Goal: Task Accomplishment & Management: Manage account settings

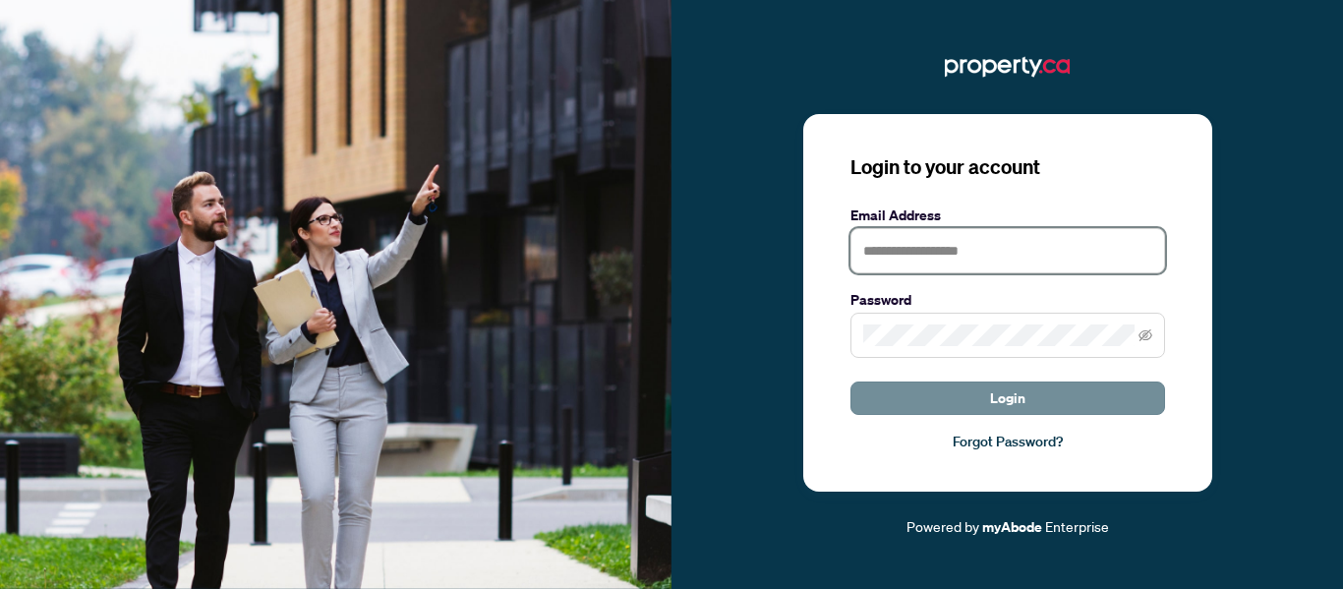
type input "**********"
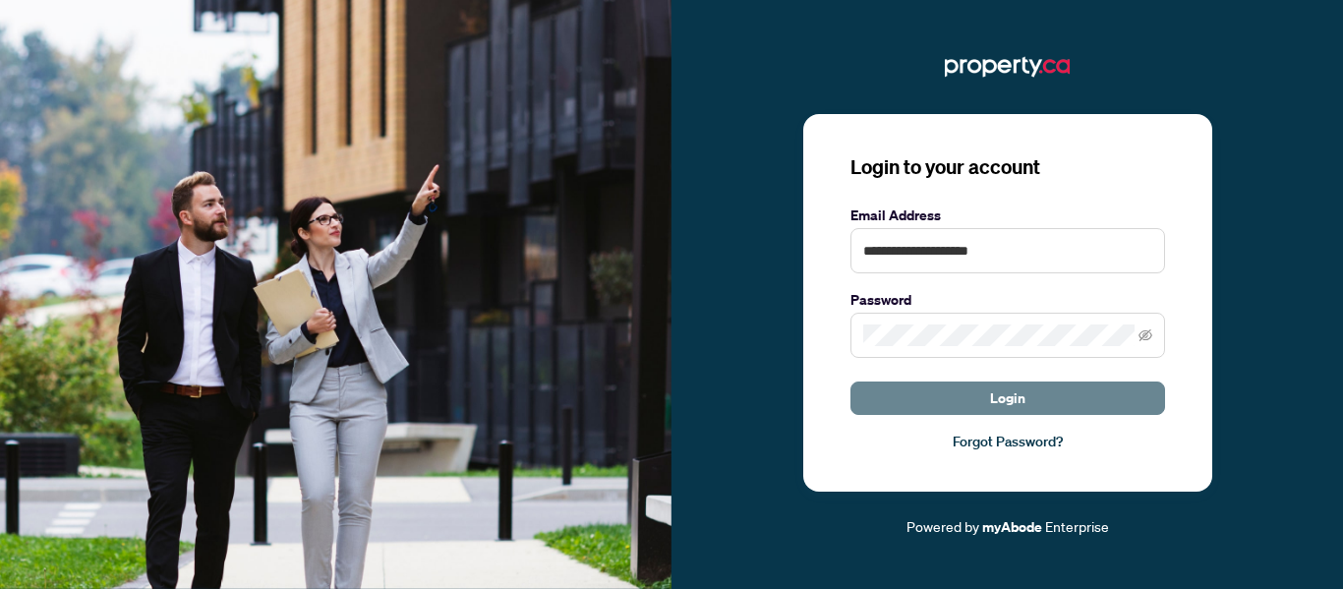
click at [1018, 398] on span "Login" at bounding box center [1007, 397] width 35 height 31
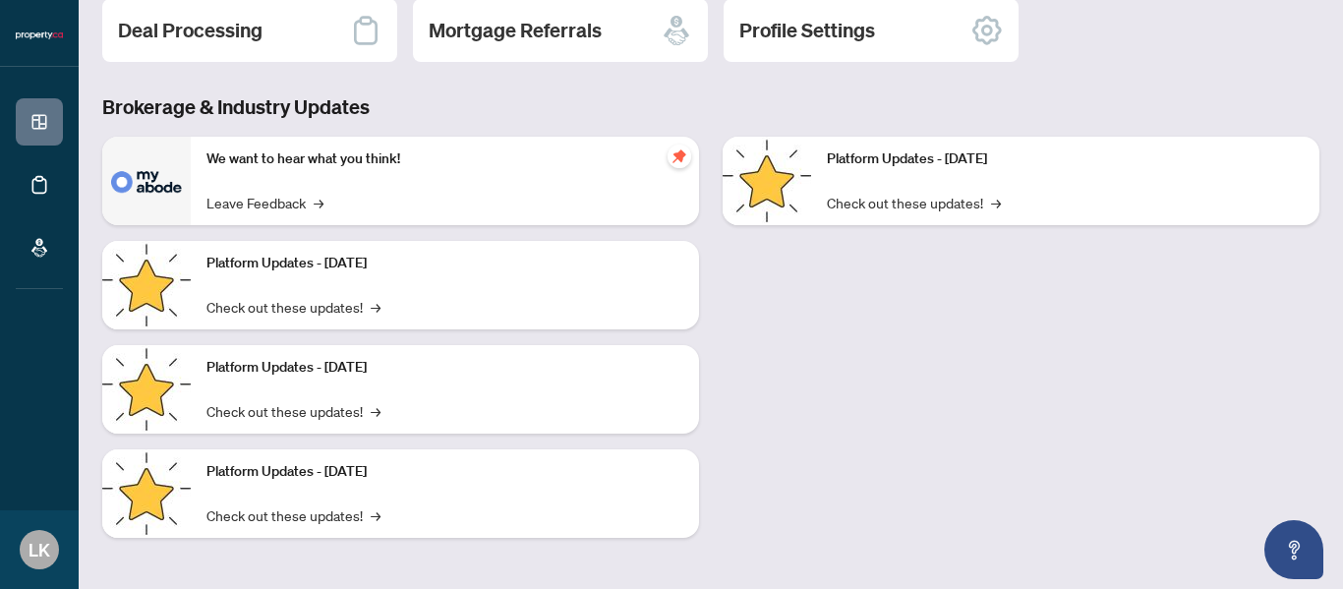
scroll to position [45, 0]
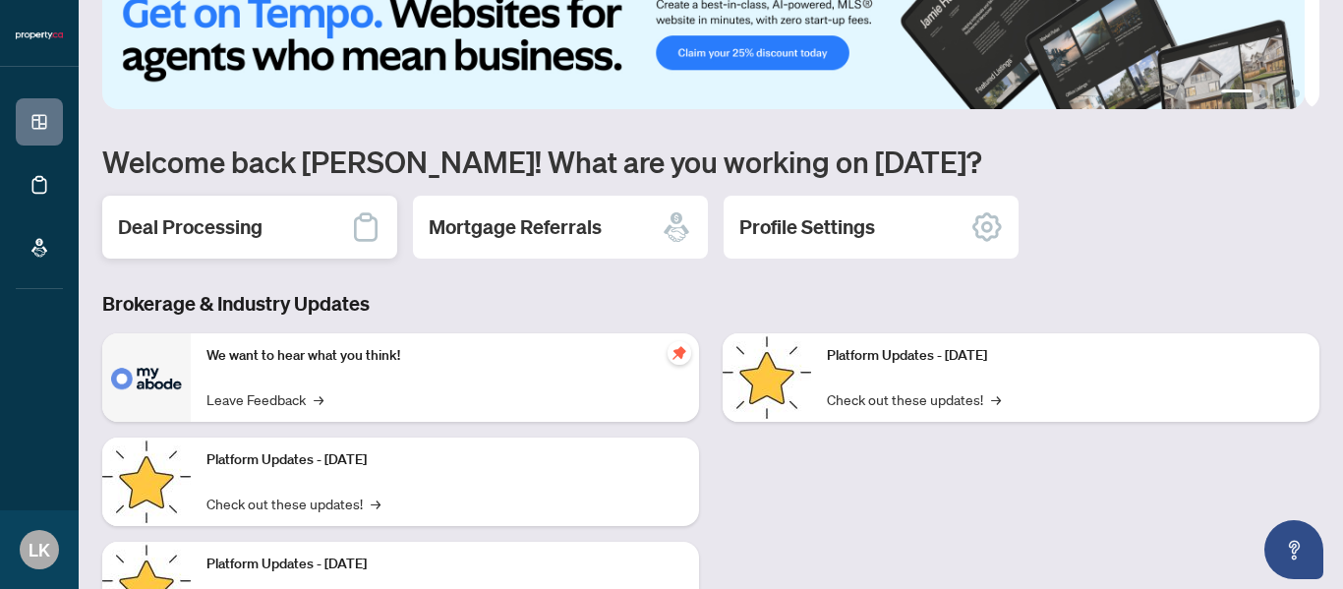
click at [237, 235] on h2 "Deal Processing" at bounding box center [190, 227] width 145 height 28
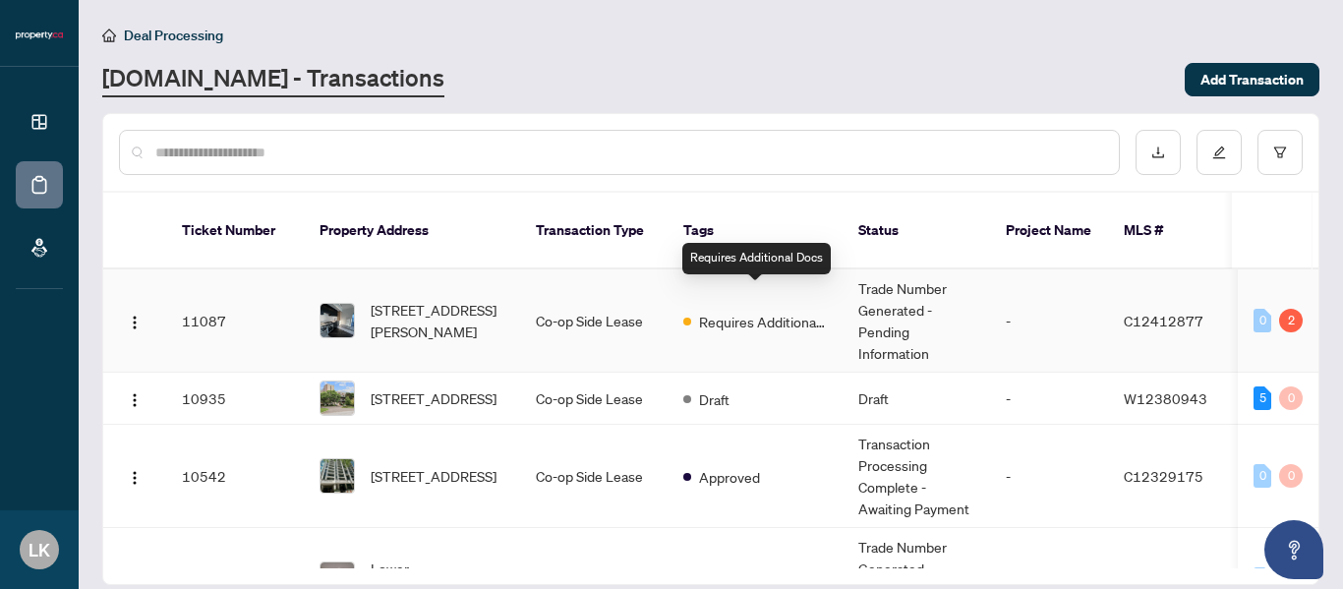
click at [799, 311] on span "Requires Additional Docs" at bounding box center [763, 322] width 128 height 22
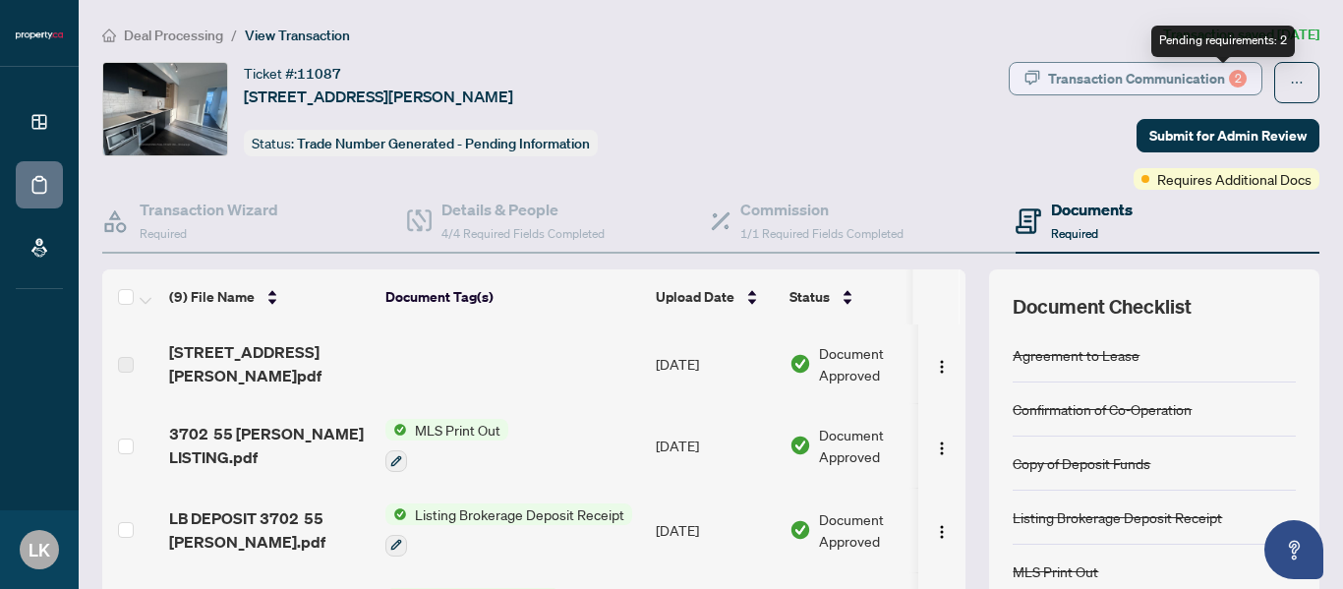
click at [1229, 79] on div "2" at bounding box center [1238, 79] width 18 height 18
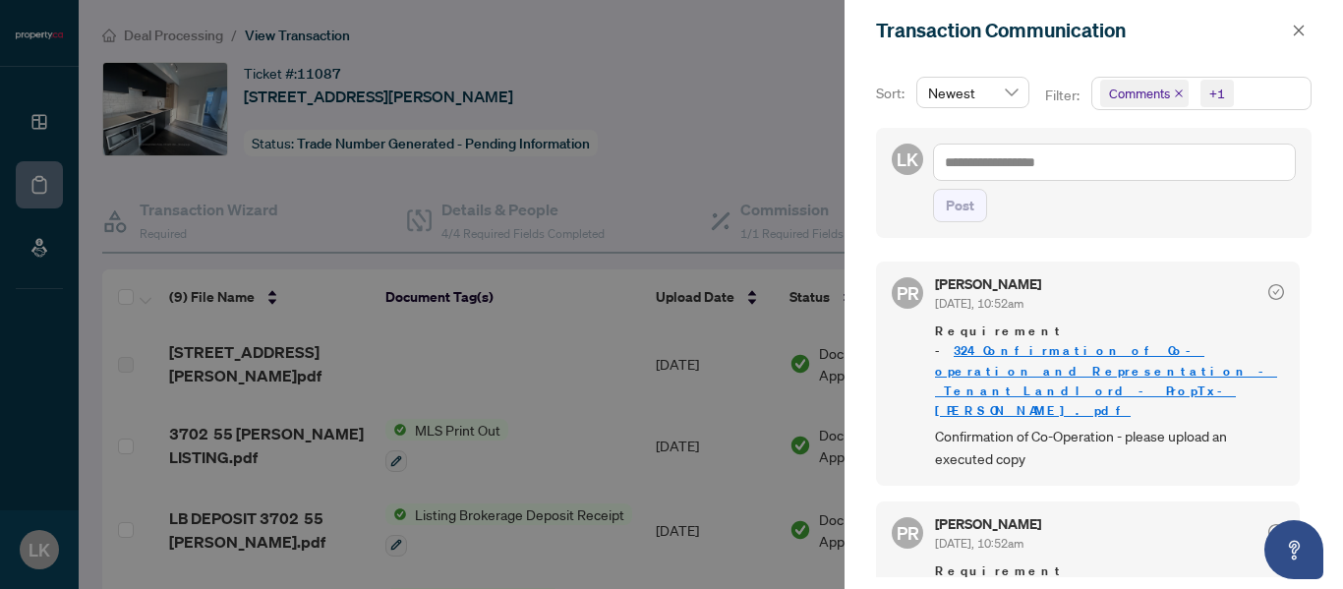
click at [1060, 347] on link "324_Confirmation_of_Co-operation_and_Representation_-_Tenant_Landlord_-_PropTx-…" at bounding box center [1106, 380] width 342 height 76
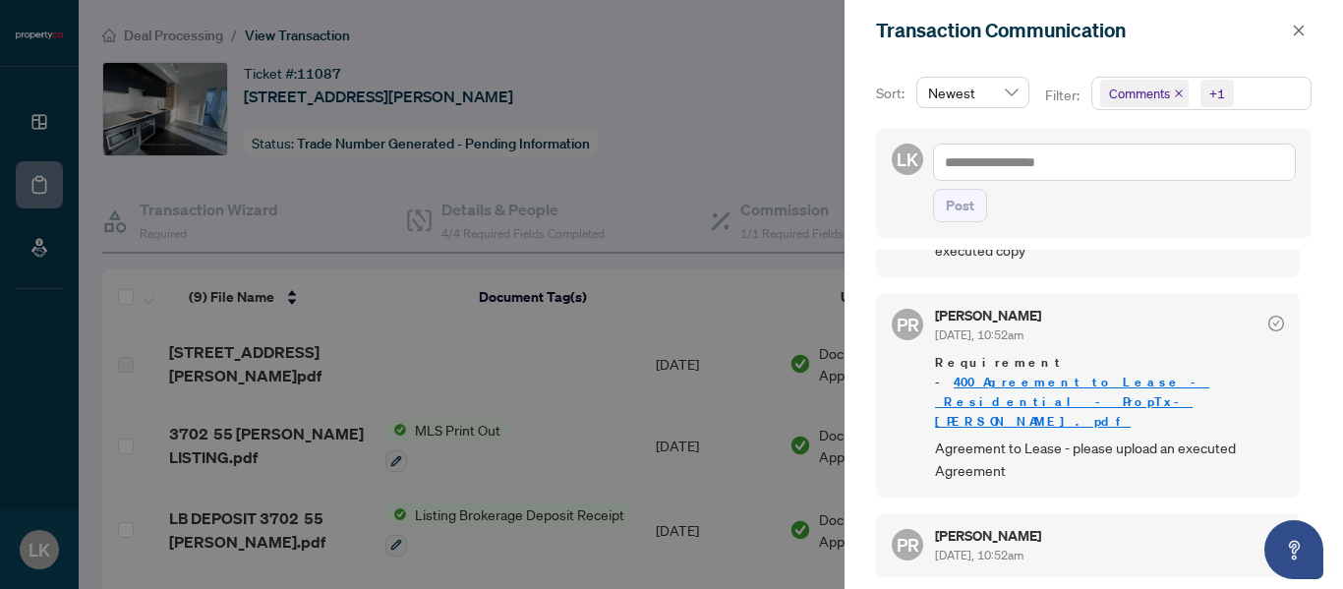
scroll to position [207, 0]
click at [1289, 34] on button "button" at bounding box center [1299, 31] width 26 height 24
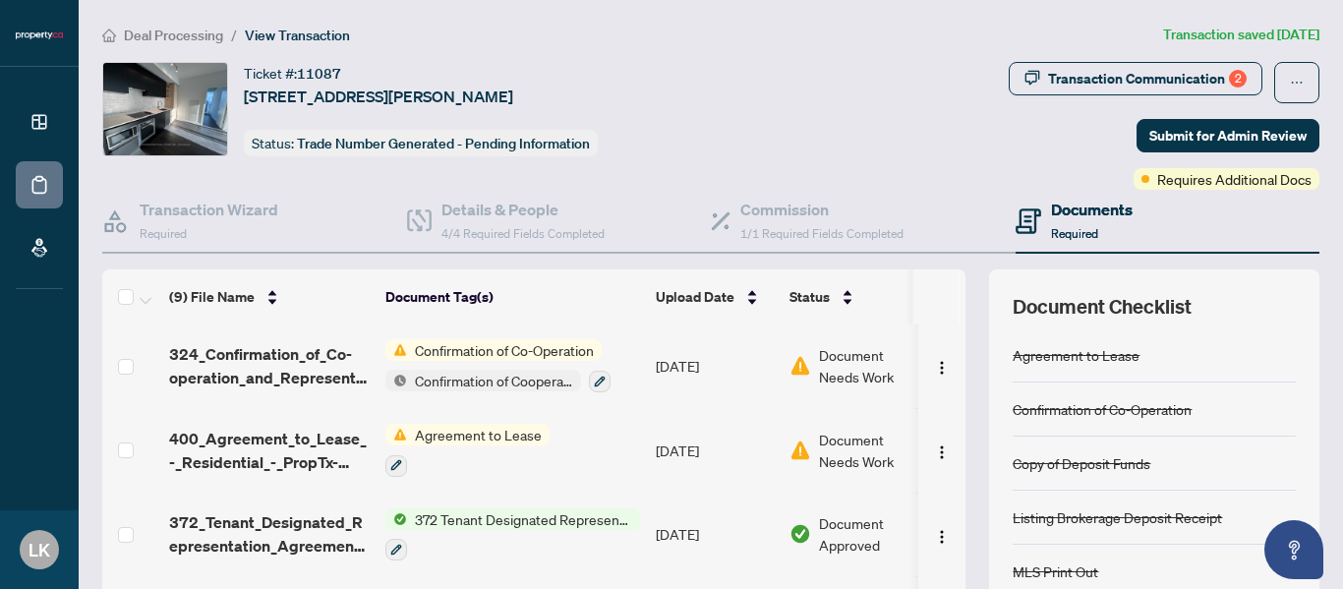
scroll to position [234, 0]
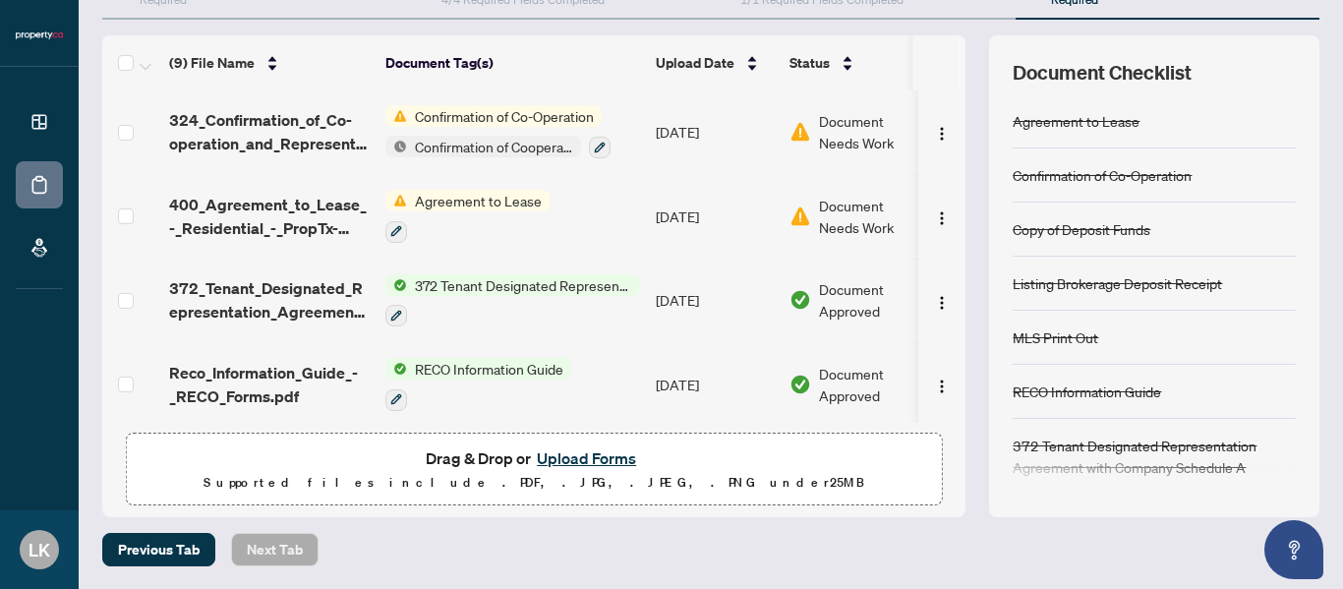
click at [573, 457] on button "Upload Forms" at bounding box center [586, 458] width 111 height 26
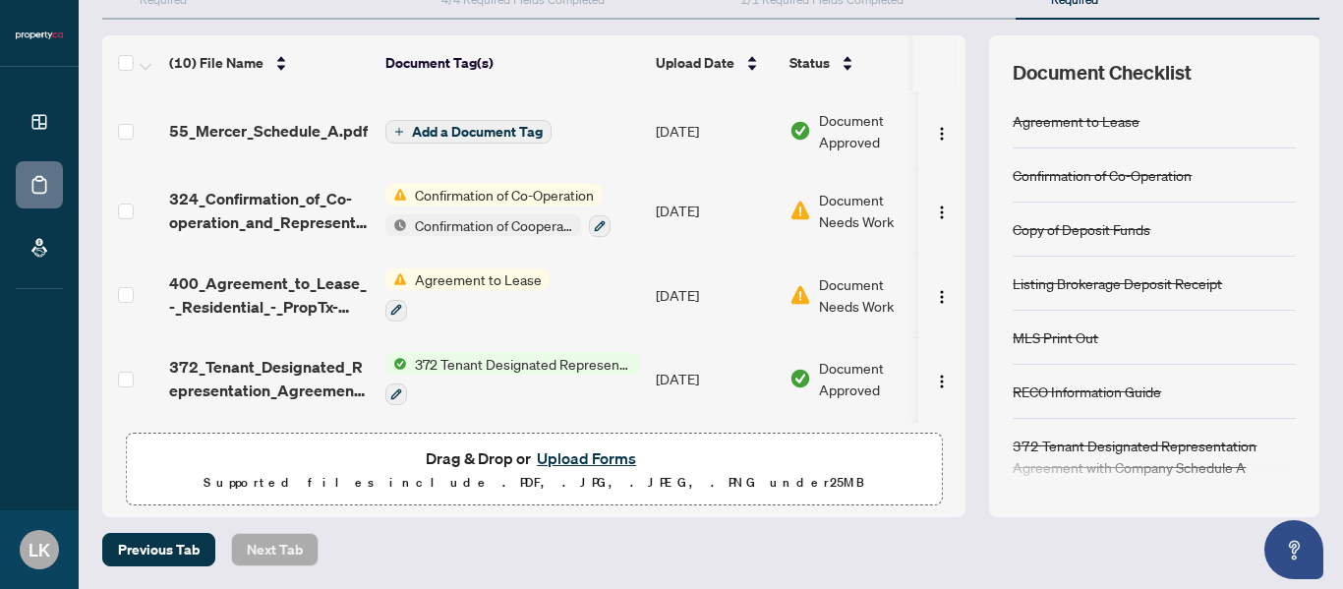
click at [465, 126] on span "Add a Document Tag" at bounding box center [477, 132] width 131 height 14
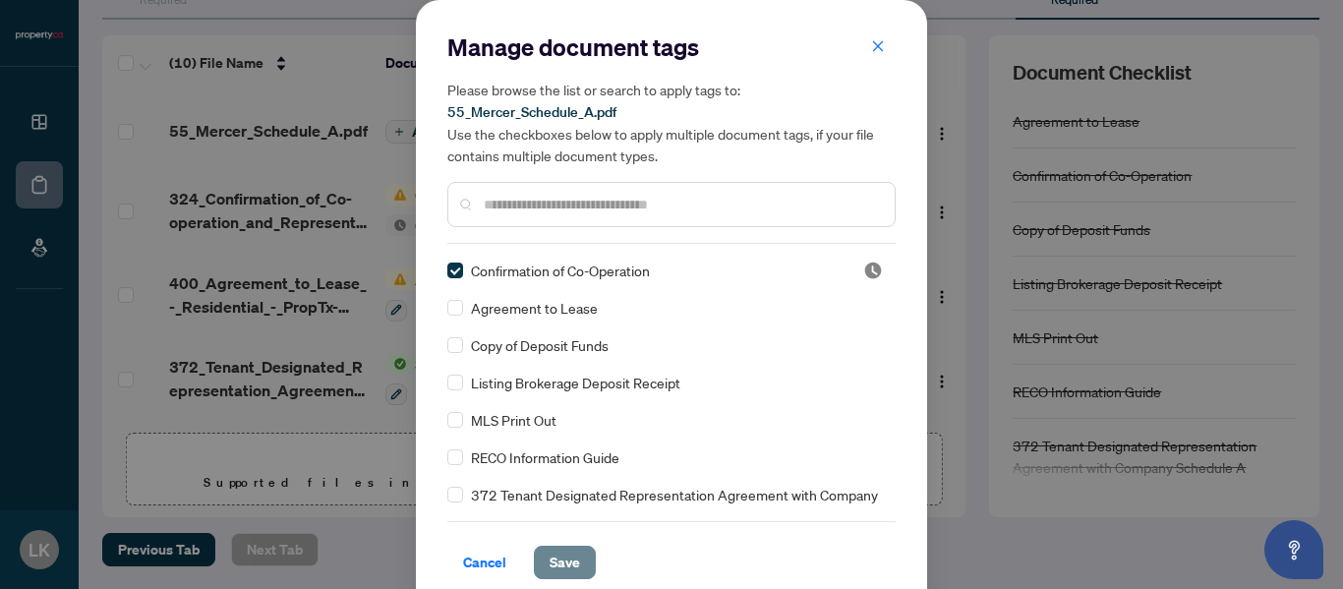
click at [550, 559] on span "Save" at bounding box center [565, 562] width 30 height 31
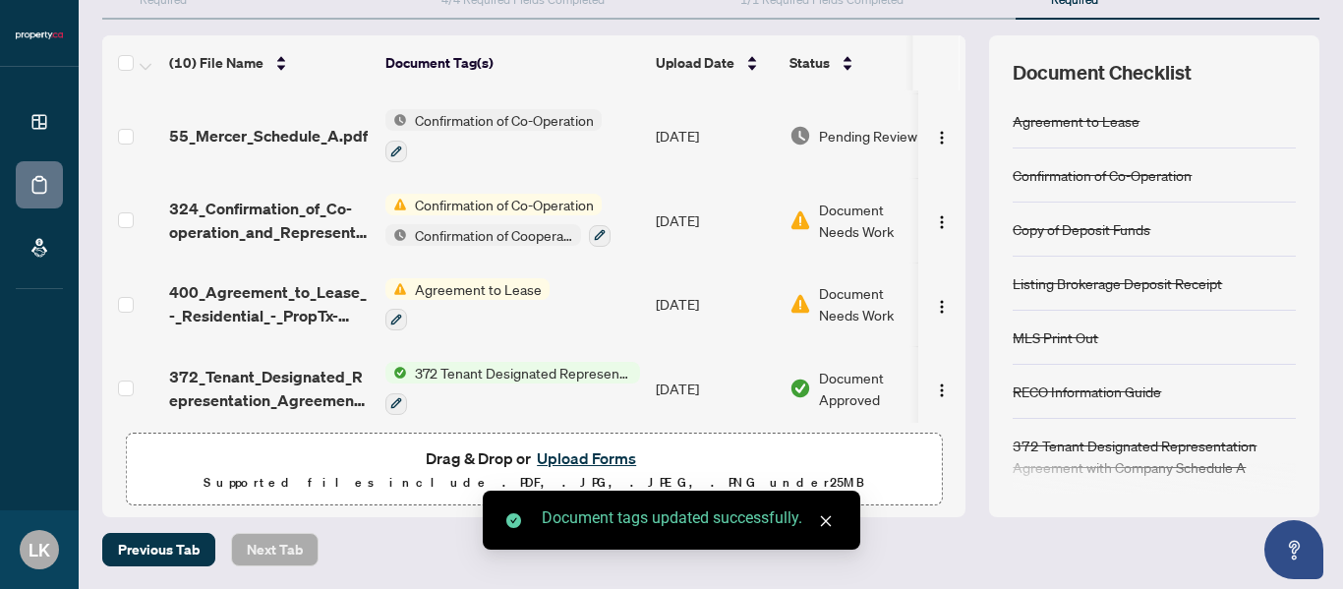
scroll to position [0, 0]
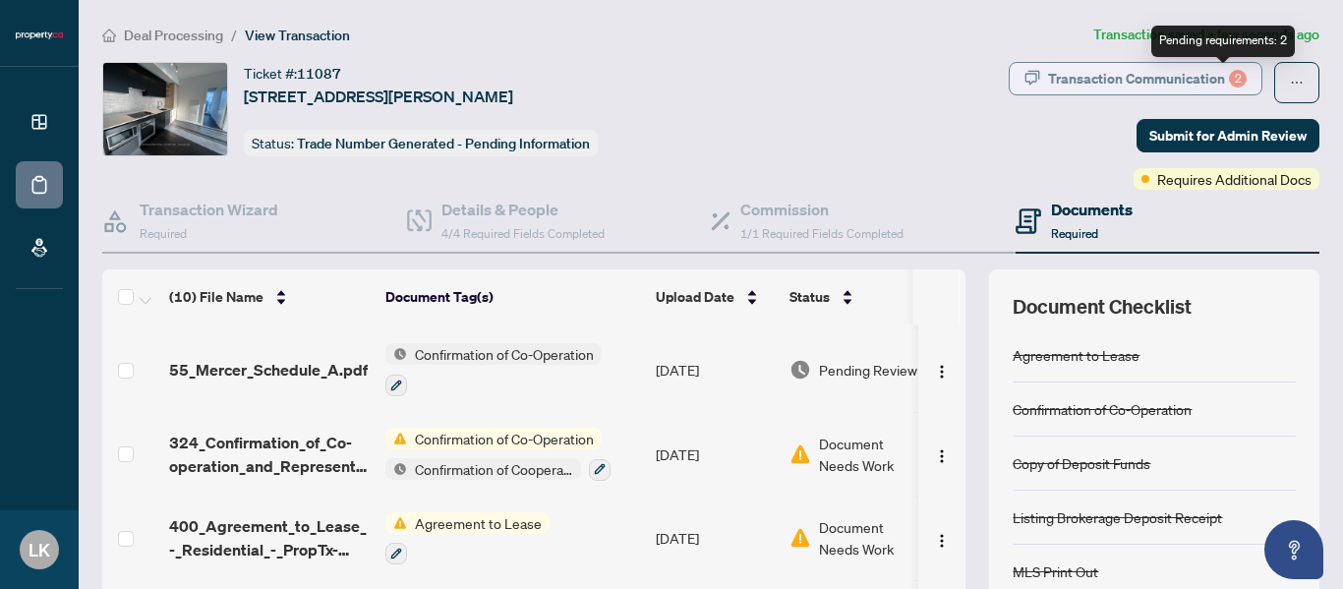
click at [1229, 79] on div "2" at bounding box center [1238, 79] width 18 height 18
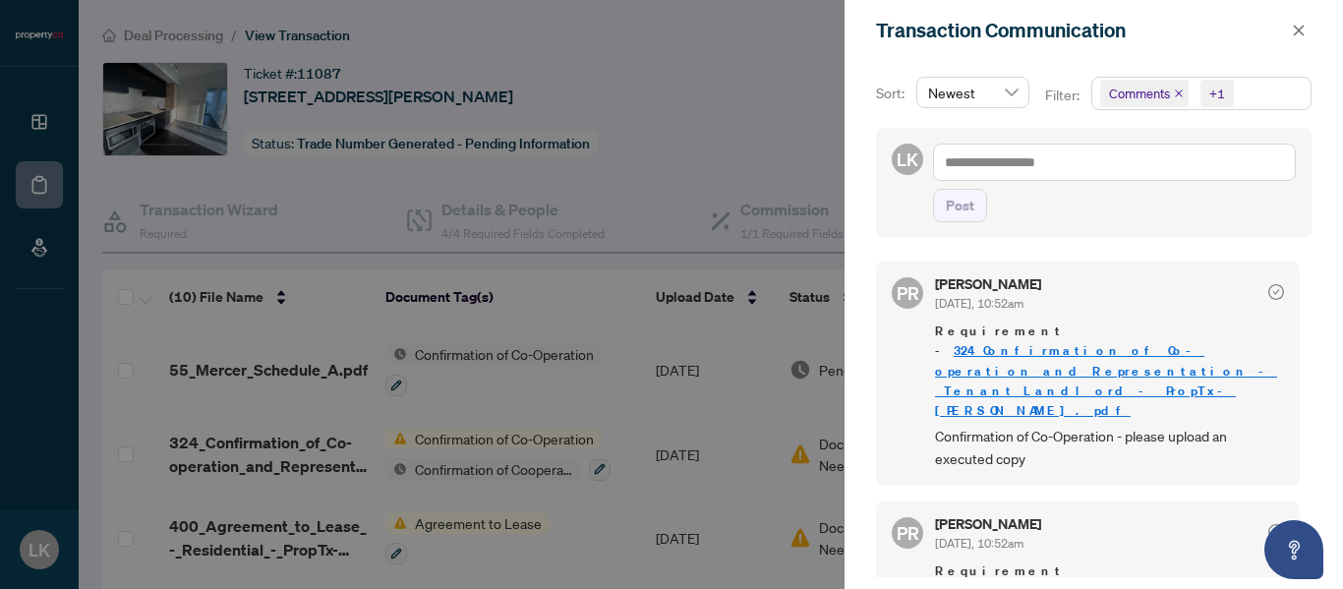
scroll to position [197, 0]
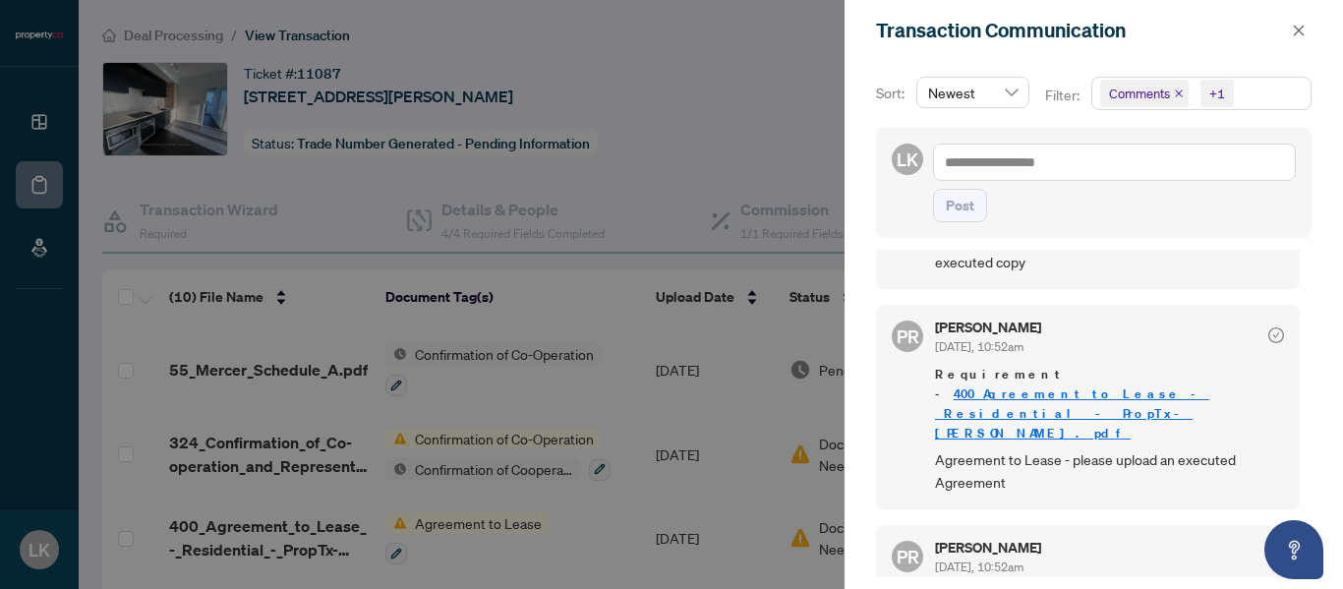
click at [717, 148] on div at bounding box center [671, 294] width 1343 height 589
click at [1298, 30] on icon "close" at bounding box center [1299, 30] width 11 height 11
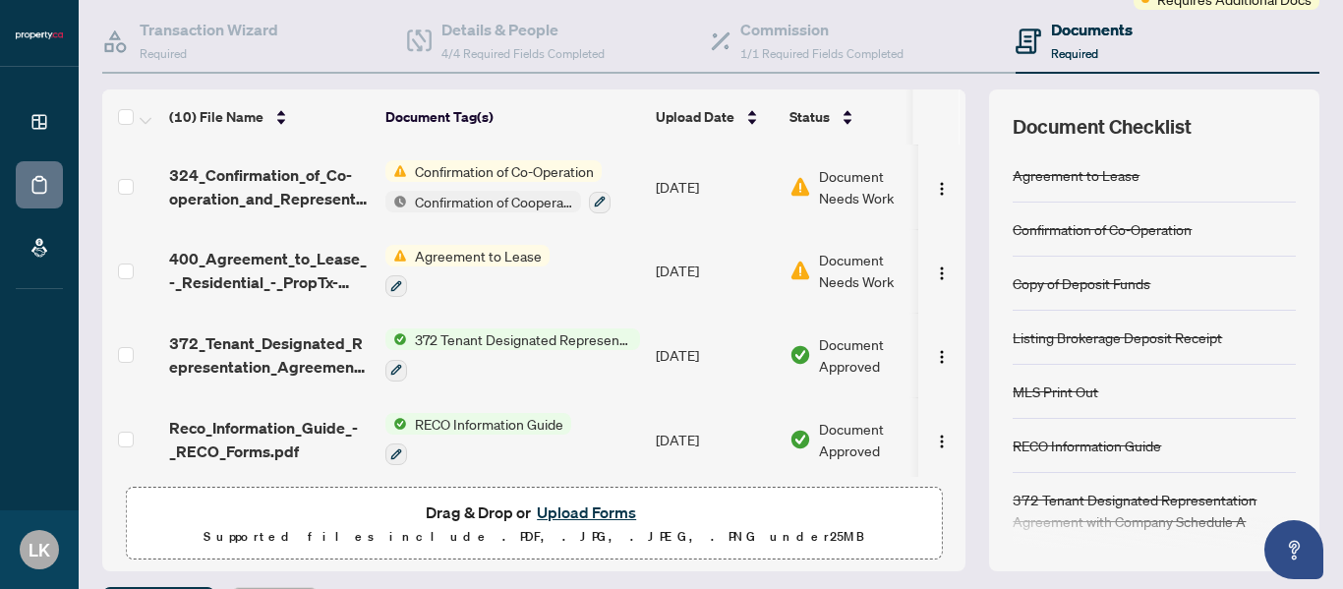
scroll to position [234, 0]
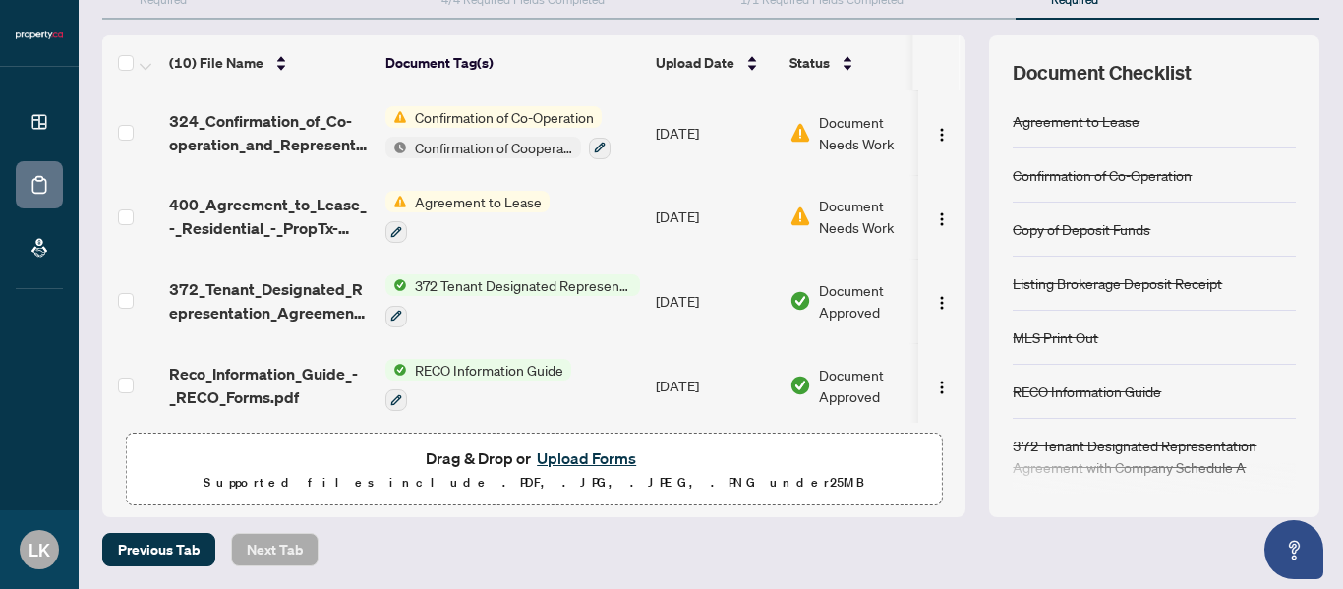
click at [581, 454] on button "Upload Forms" at bounding box center [586, 458] width 111 height 26
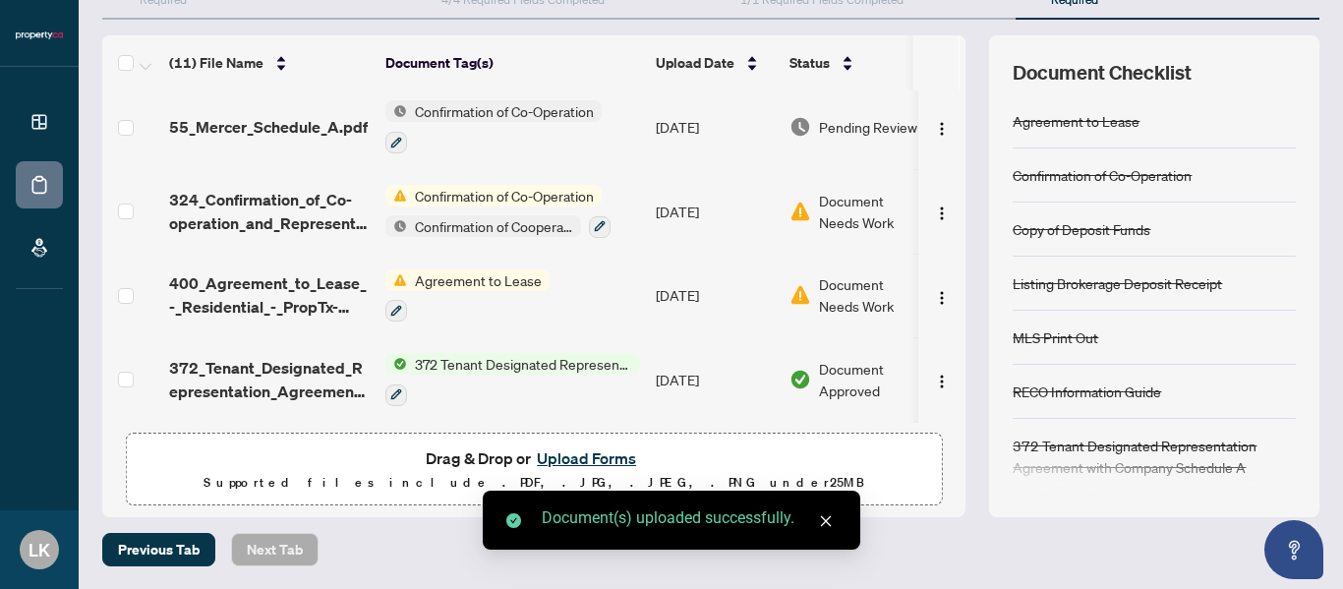
click at [826, 527] on icon "close" at bounding box center [826, 521] width 14 height 14
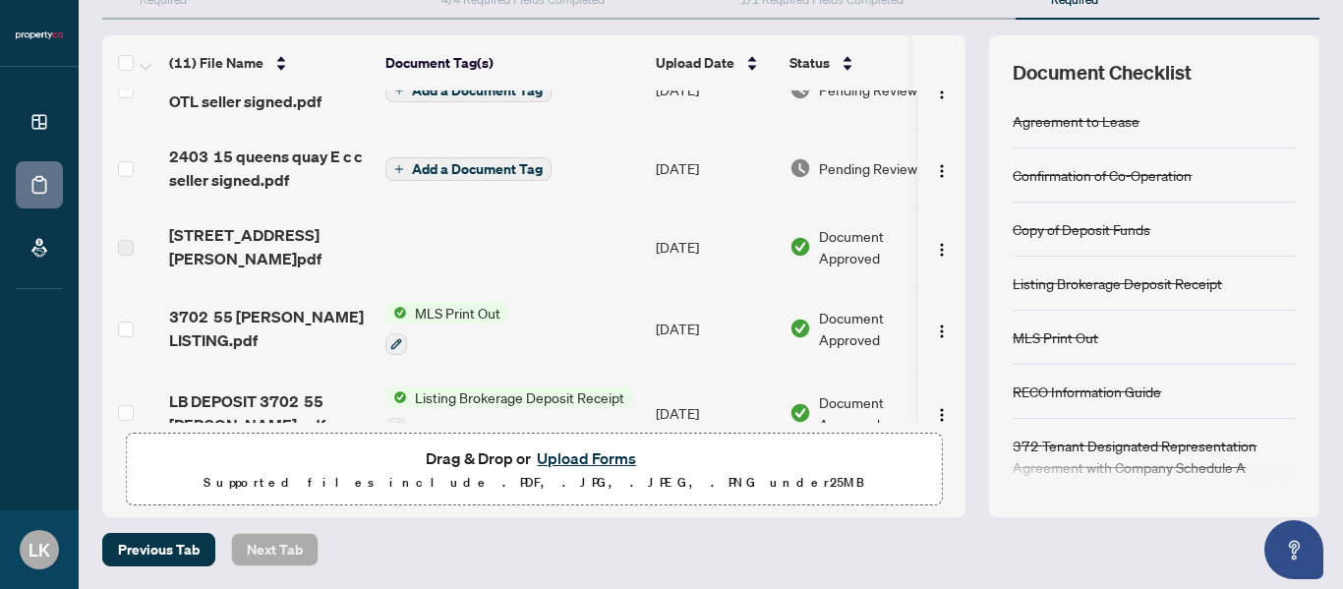
scroll to position [0, 0]
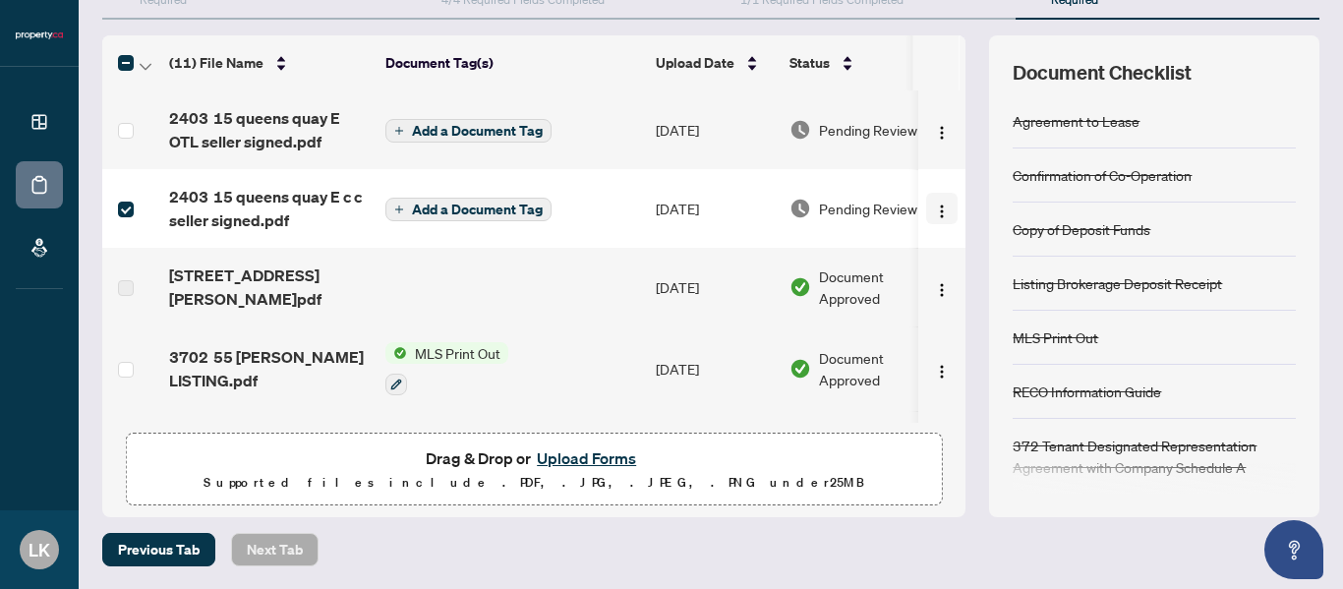
click at [934, 204] on img "button" at bounding box center [942, 212] width 16 height 16
click at [594, 319] on td at bounding box center [513, 287] width 270 height 79
click at [448, 132] on span "Add a Document Tag" at bounding box center [477, 131] width 131 height 14
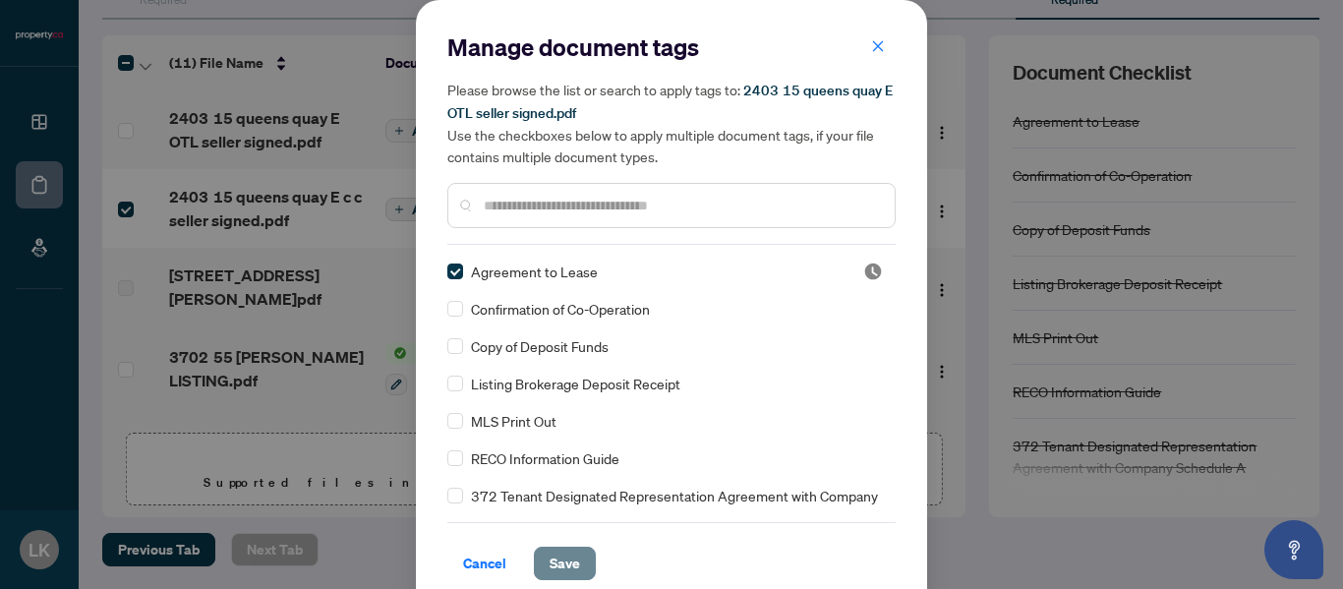
click at [550, 558] on span "Save" at bounding box center [565, 563] width 30 height 31
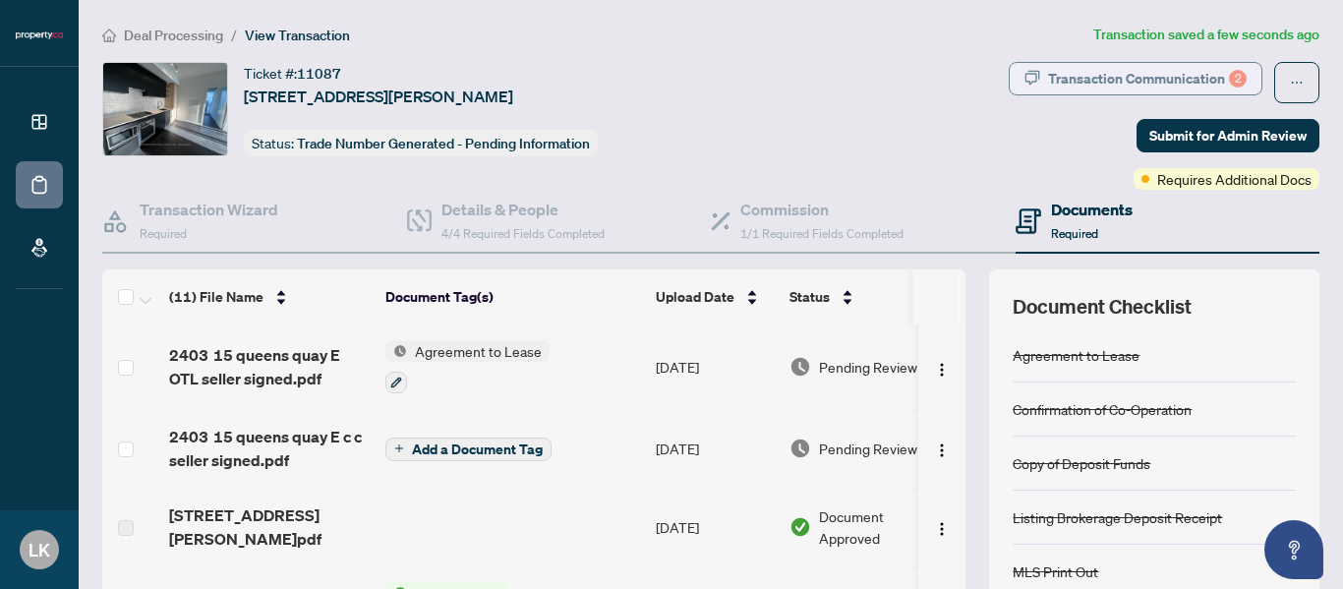
click at [1198, 74] on div "Transaction Communication 2" at bounding box center [1147, 78] width 199 height 31
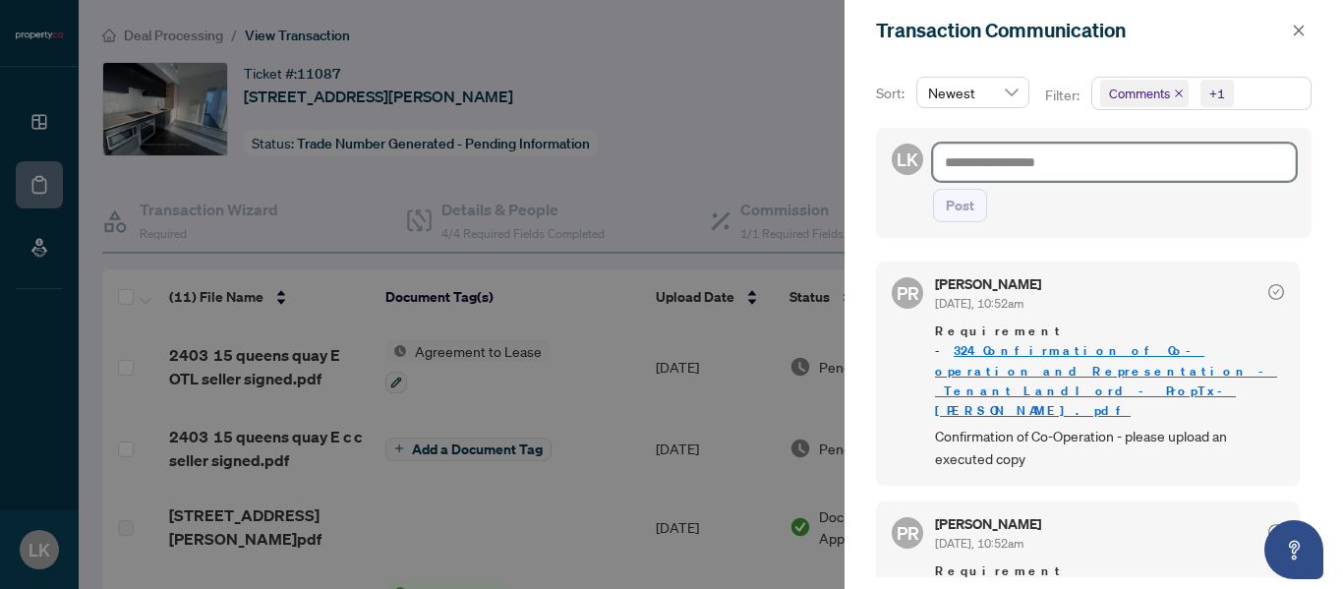
click at [1078, 165] on textarea at bounding box center [1114, 162] width 363 height 37
type textarea "*"
type textarea "**"
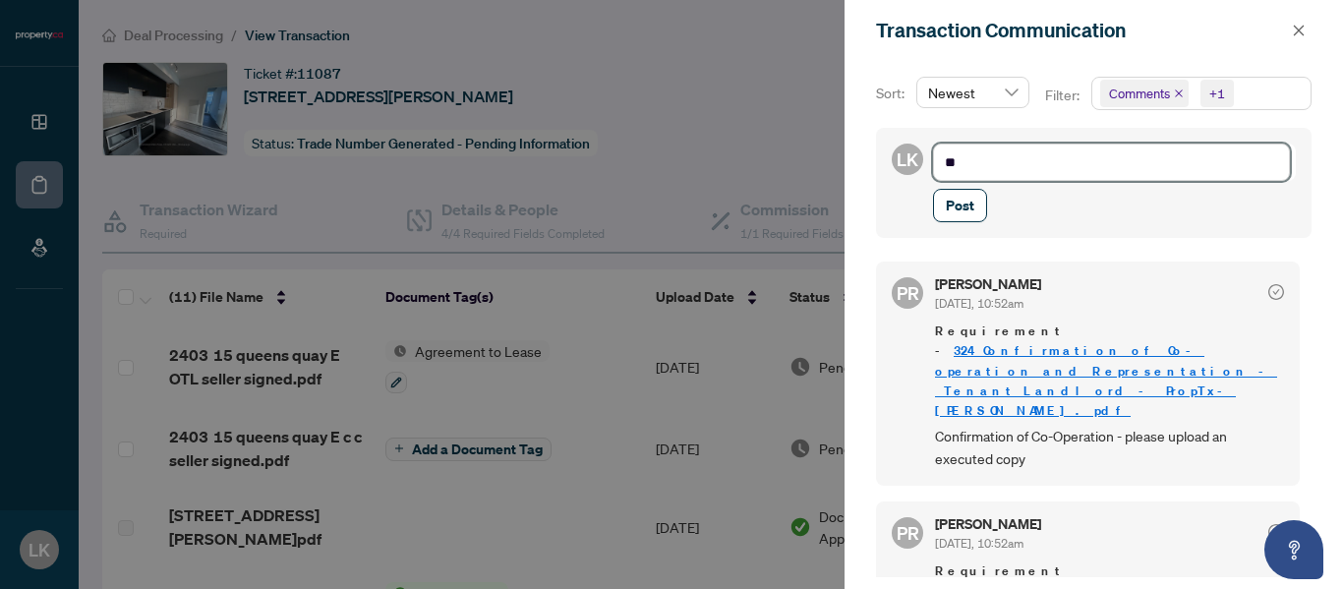
type textarea "***"
type textarea "****"
type textarea "*****"
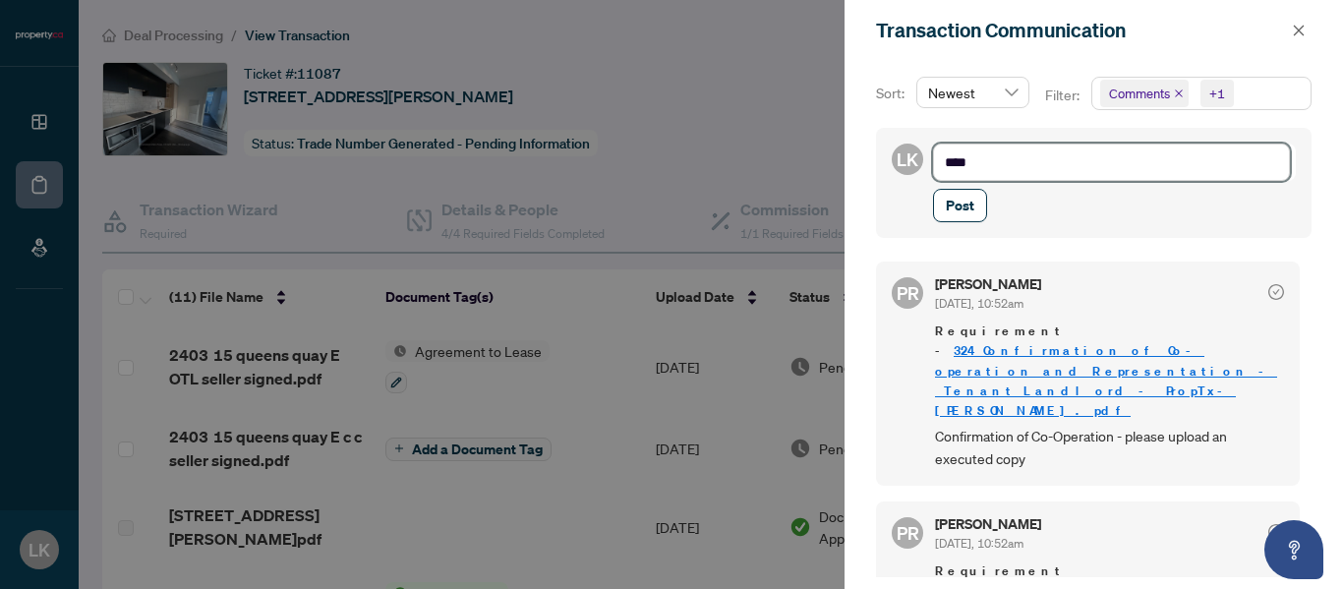
type textarea "*****"
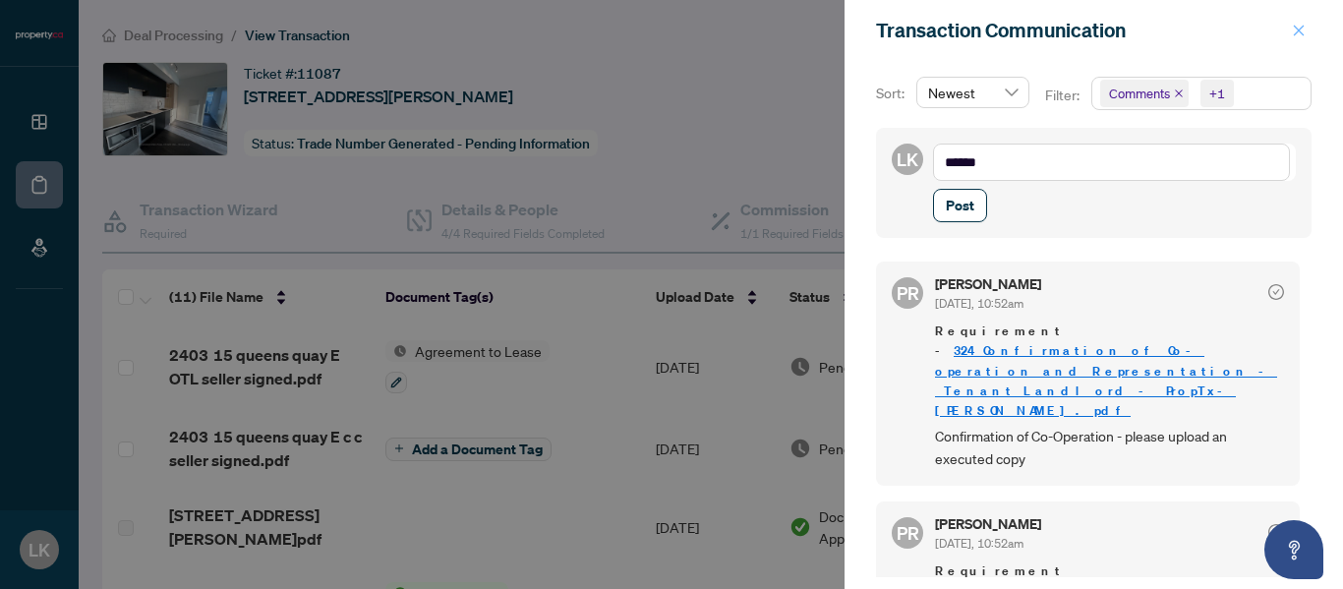
click at [1298, 31] on icon "close" at bounding box center [1299, 31] width 14 height 14
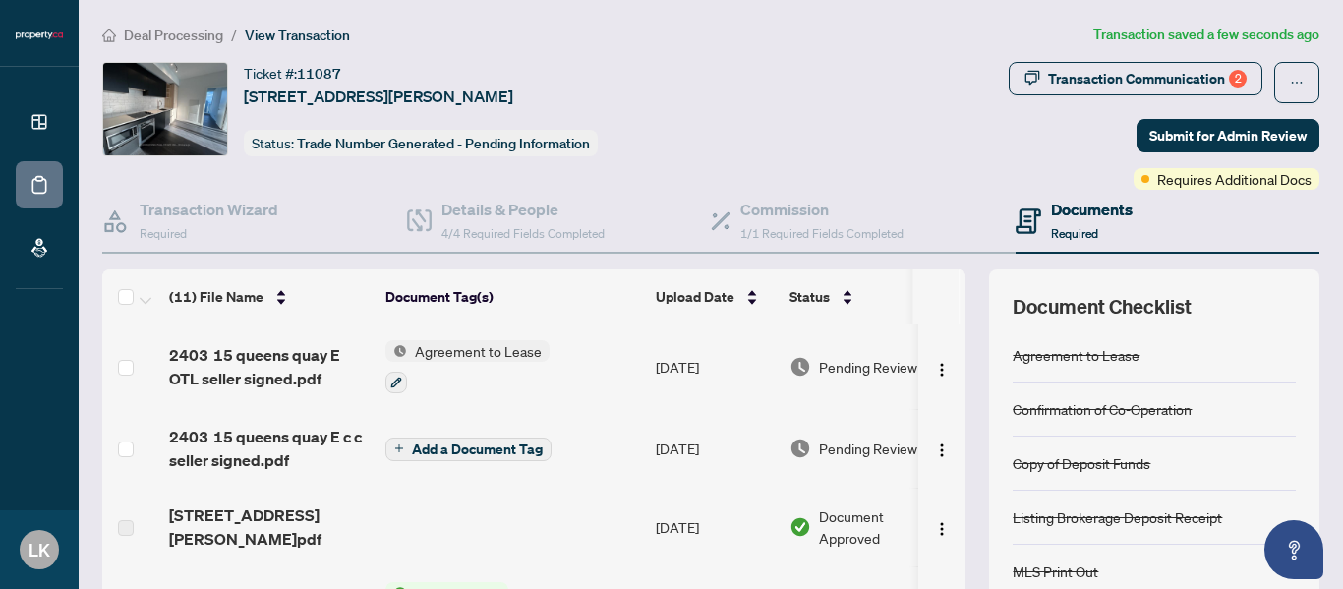
click at [492, 446] on span "Add a Document Tag" at bounding box center [477, 449] width 131 height 14
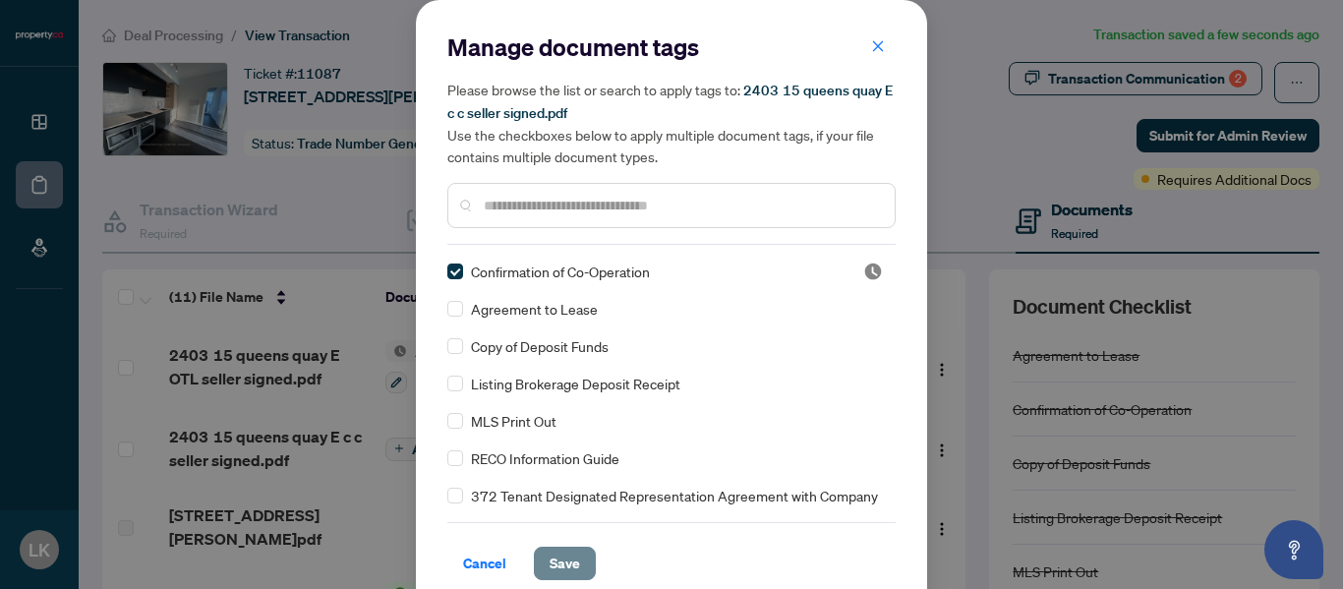
click at [550, 559] on span "Save" at bounding box center [565, 563] width 30 height 31
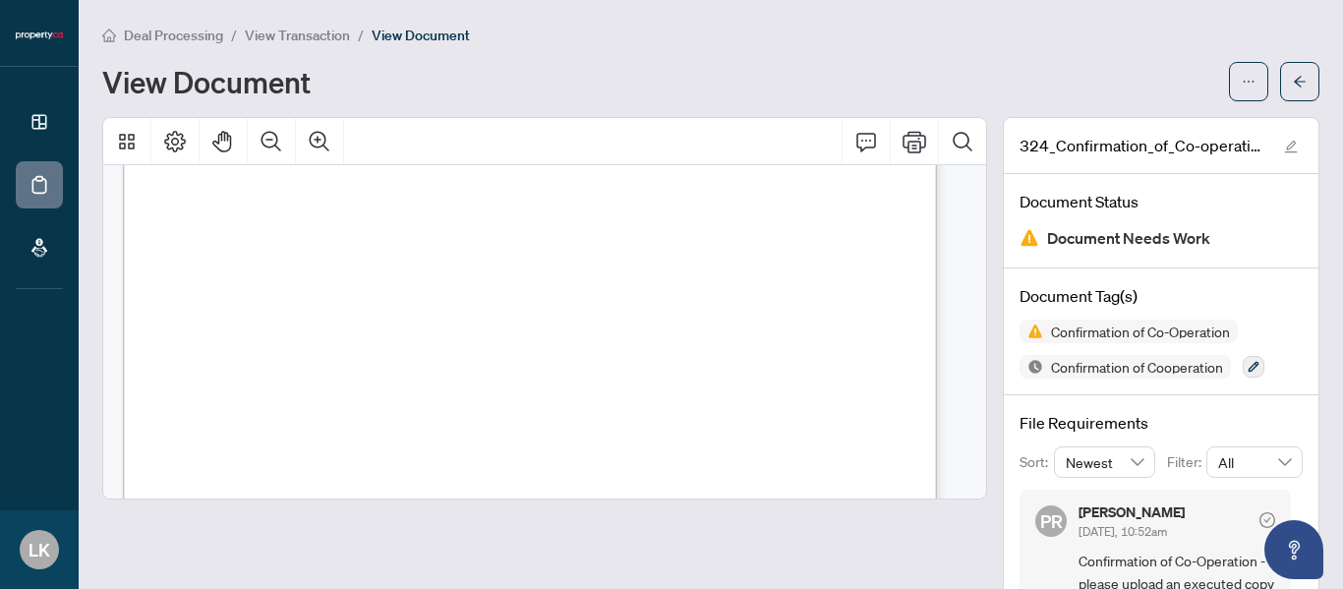
scroll to position [787, 0]
